Goal: Find specific page/section: Find specific page/section

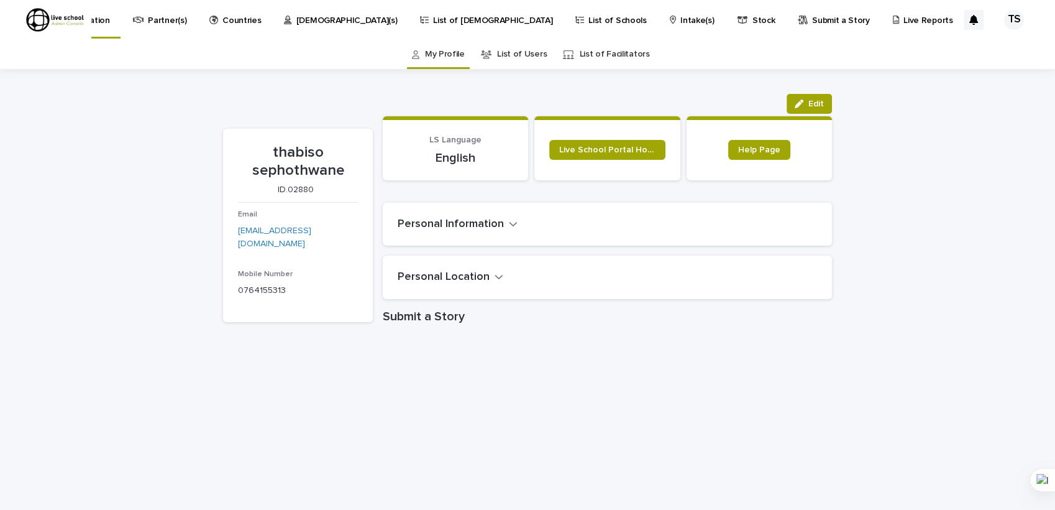
click at [363, 21] on p "[DEMOGRAPHIC_DATA](s)" at bounding box center [346, 13] width 101 height 26
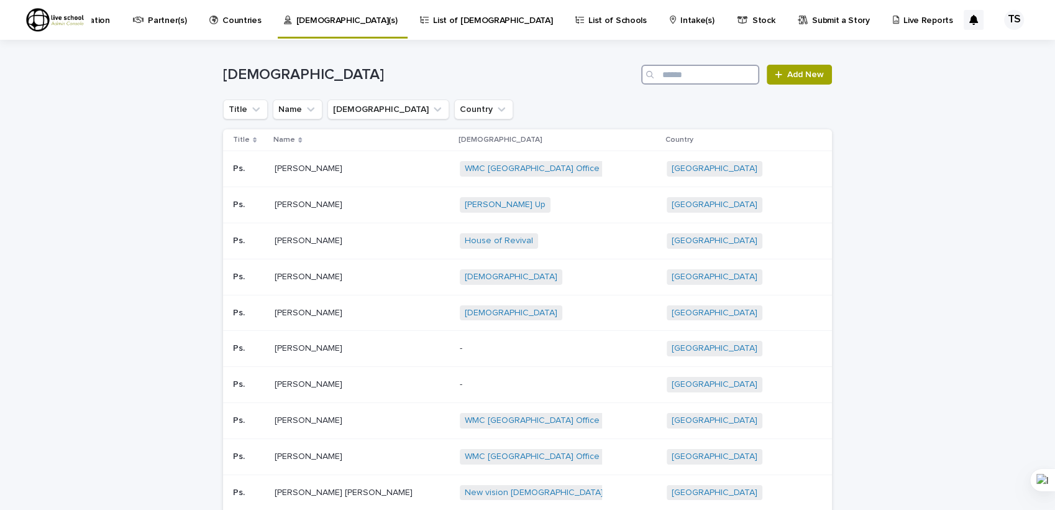
click at [679, 73] on input "Search" at bounding box center [700, 75] width 118 height 20
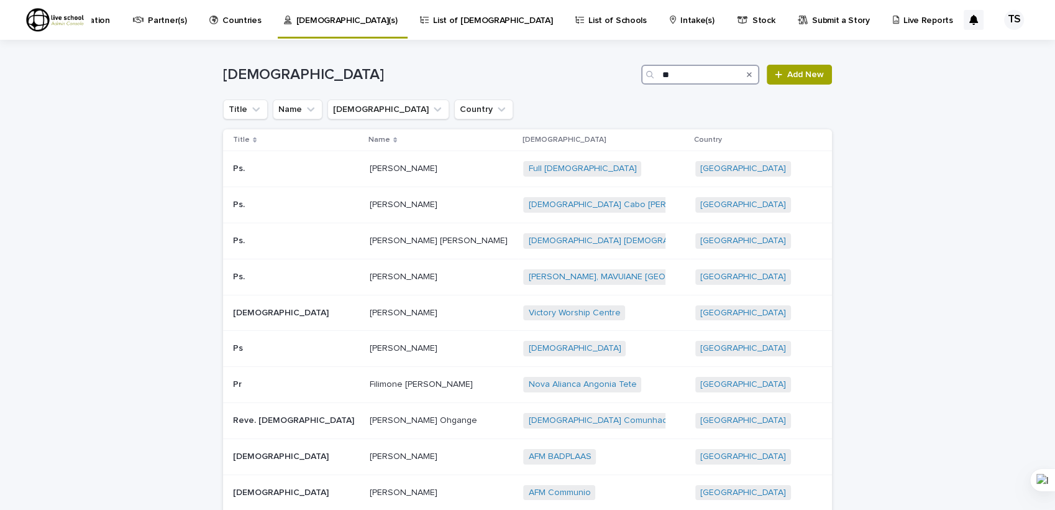
type input "*"
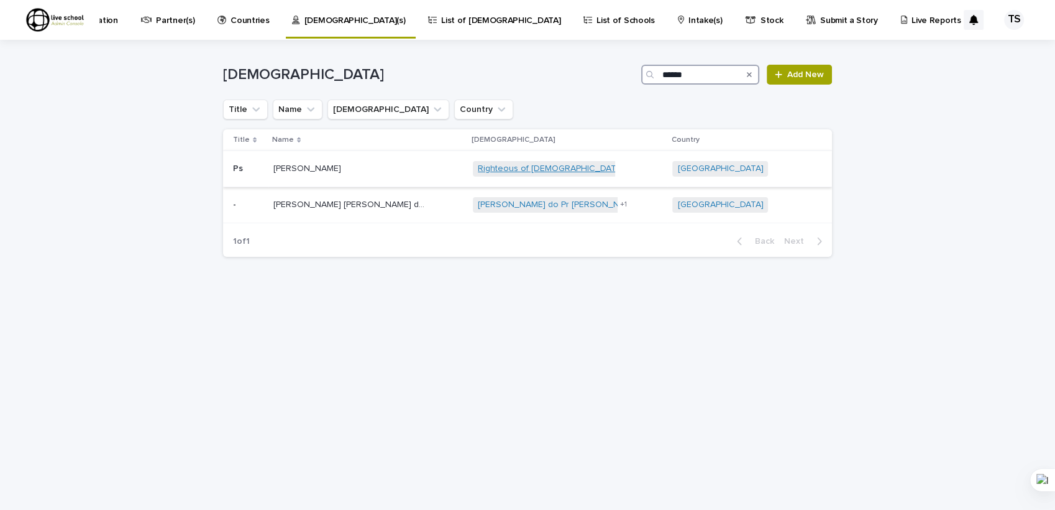
type input "******"
click at [540, 171] on link "Righteous of [DEMOGRAPHIC_DATA][PERSON_NAME] Kingdom" at bounding box center [603, 168] width 250 height 11
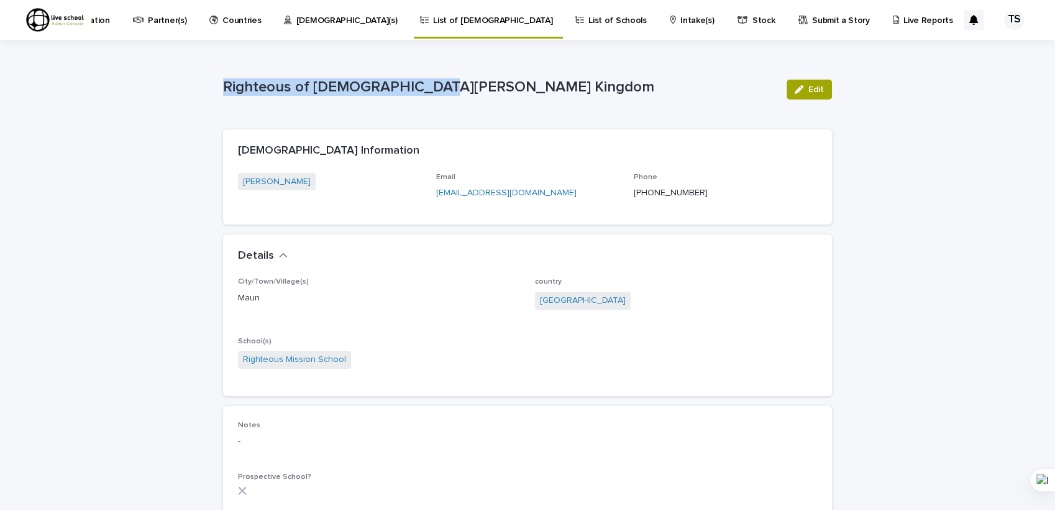
drag, startPoint x: 219, startPoint y: 83, endPoint x: 423, endPoint y: 84, distance: 203.9
click at [423, 84] on p "Righteous of [DEMOGRAPHIC_DATA][PERSON_NAME] Kingdom" at bounding box center [500, 87] width 554 height 18
copy p "Righteous of [DEMOGRAPHIC_DATA][PERSON_NAME] Kingdom"
click at [630, 102] on div "Righteous of [DEMOGRAPHIC_DATA][PERSON_NAME] Kingdom Edit" at bounding box center [527, 90] width 609 height 50
